Goal: Navigation & Orientation: Find specific page/section

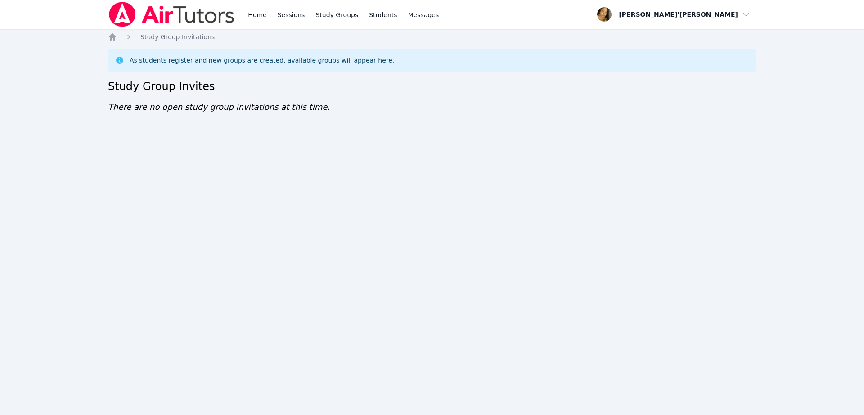
click at [462, 279] on div "Home Sessions Study Groups Students Messages Open user menu Lee'Tayna Hostick O…" at bounding box center [432, 207] width 864 height 415
